Goal: Information Seeking & Learning: Find specific page/section

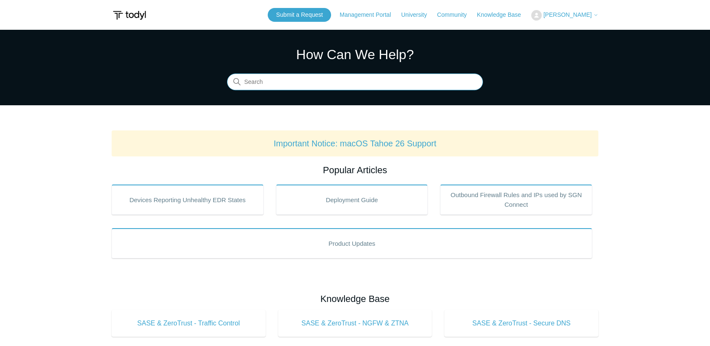
click at [277, 79] on input "Search" at bounding box center [355, 82] width 256 height 17
type input "direc"
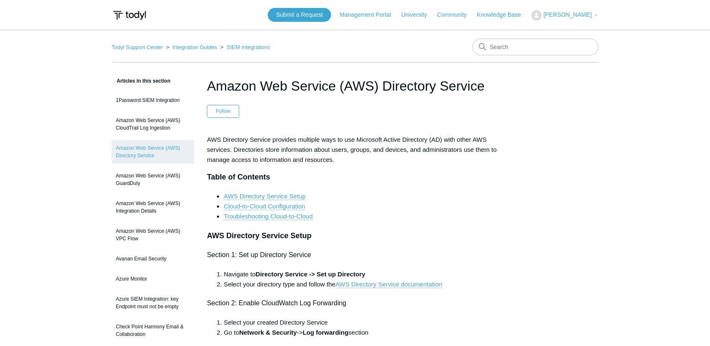
click at [586, 21] on div "Submit a Request Management Portal University Community Knowledge Base David Lo…" at bounding box center [433, 15] width 331 height 14
click at [588, 12] on span "David Lopez" at bounding box center [568, 14] width 48 height 7
click at [572, 51] on link "Sign out" at bounding box center [573, 47] width 82 height 15
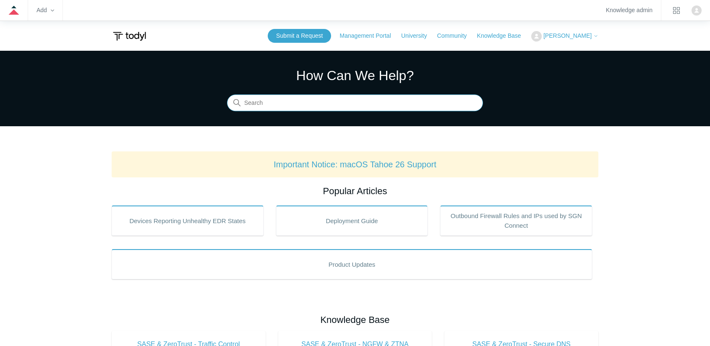
click at [265, 108] on input "Search" at bounding box center [355, 103] width 256 height 17
type input "directory"
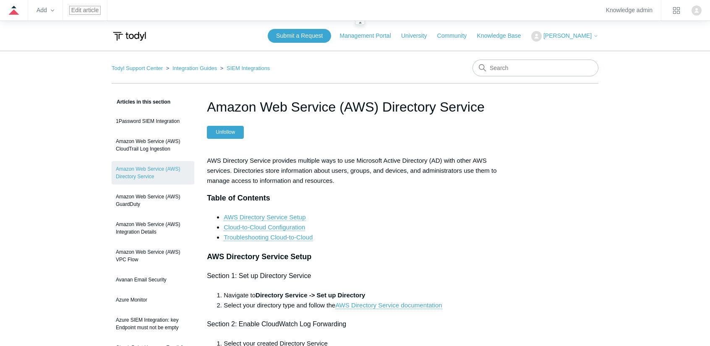
click at [84, 9] on link "Edit article" at bounding box center [84, 10] width 27 height 5
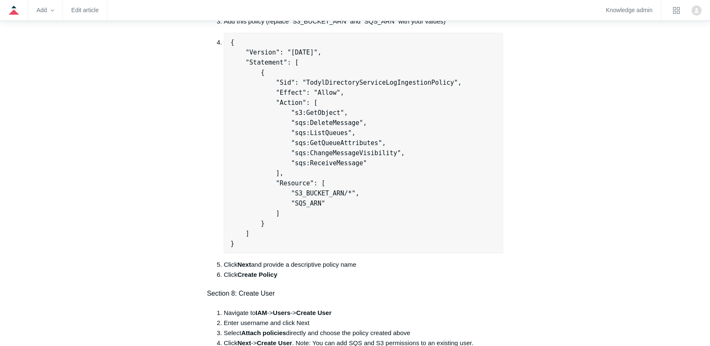
scroll to position [1092, 0]
